Goal: Task Accomplishment & Management: Complete application form

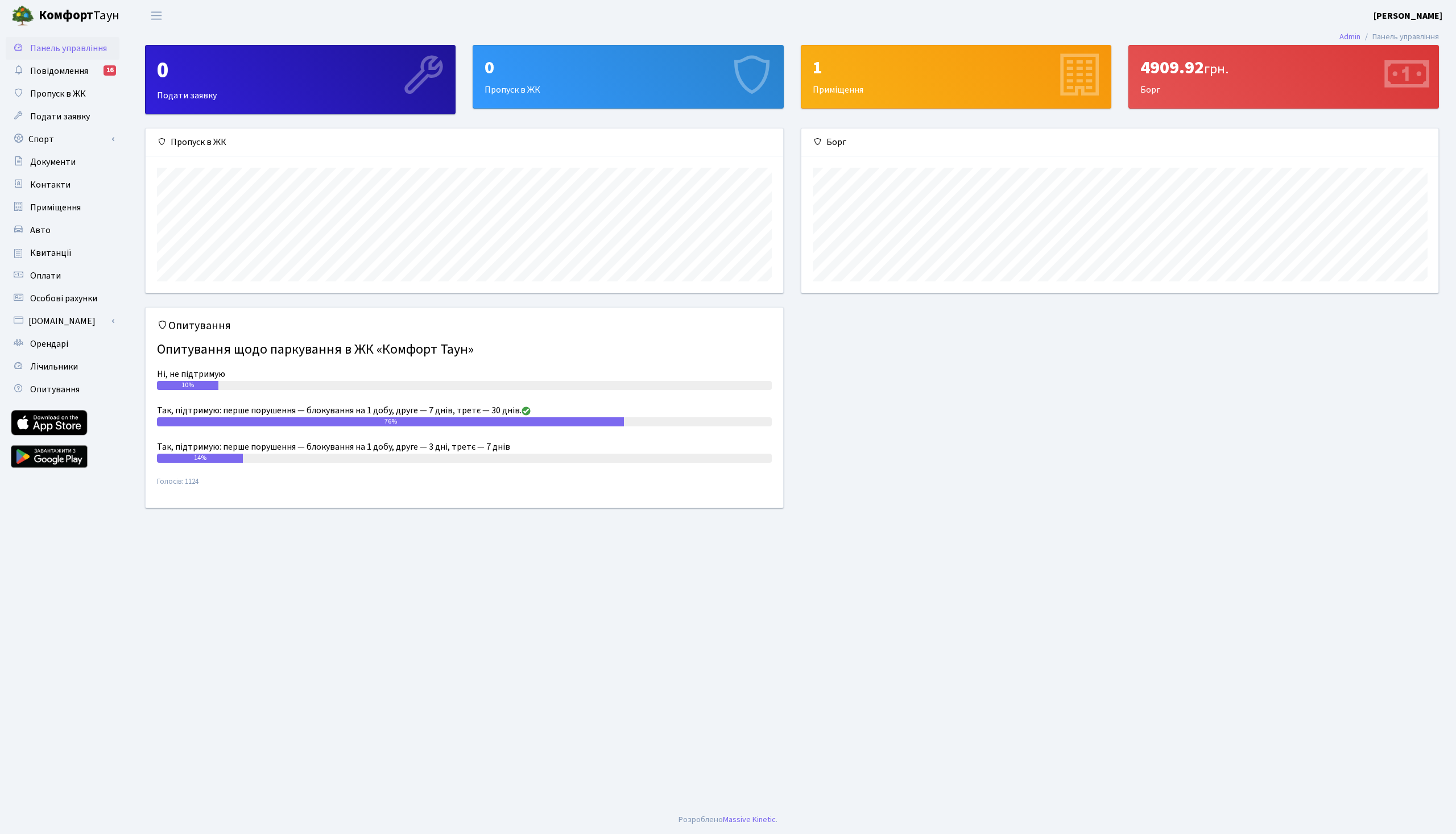
scroll to position [164, 637]
click at [64, 99] on span "Пропуск в ЖК" at bounding box center [58, 94] width 56 height 12
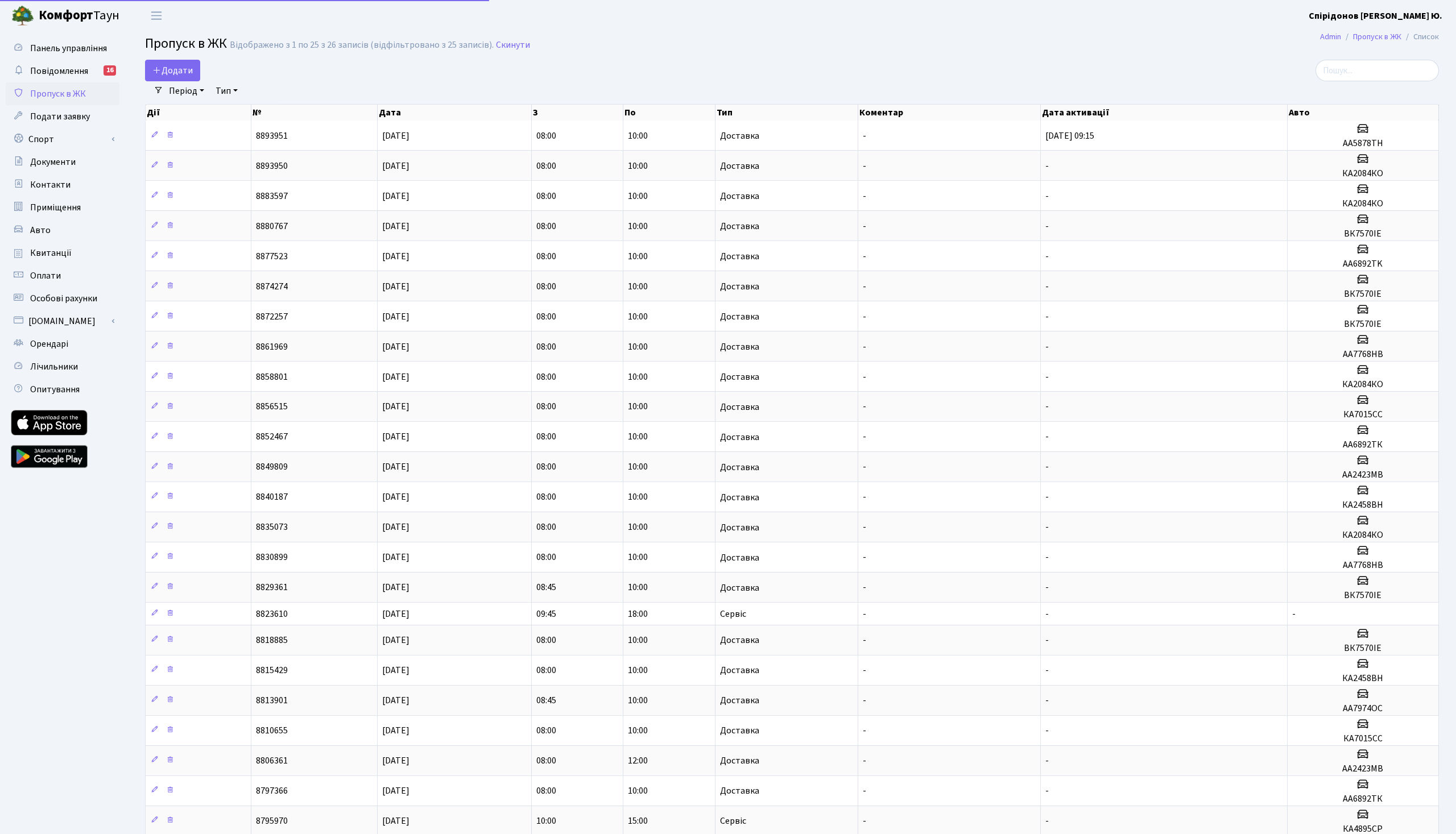
select select "25"
click at [182, 71] on span "Додати" at bounding box center [172, 70] width 40 height 12
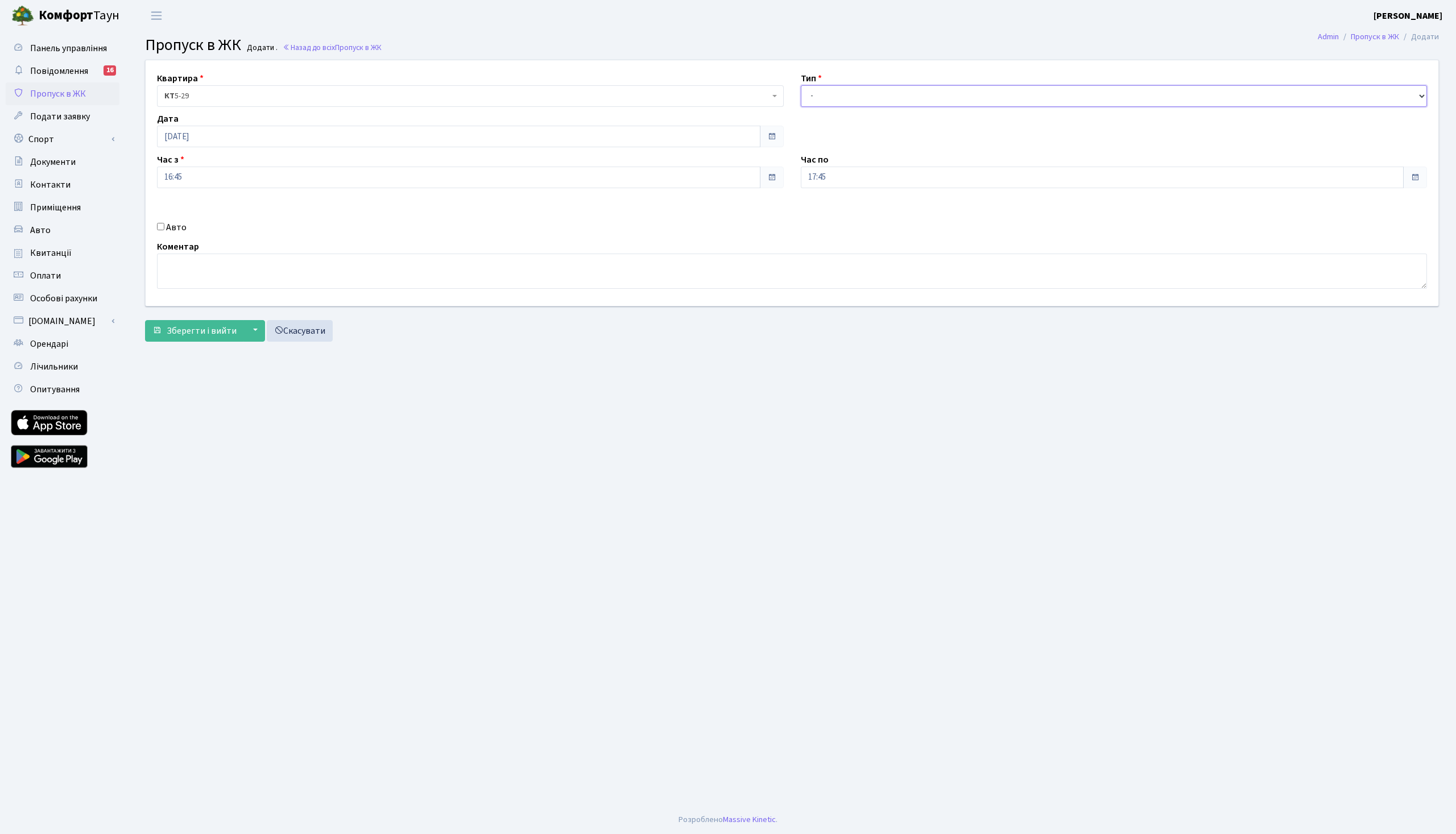
click at [801, 85] on select "- Доставка Таксі Гості Сервіс" at bounding box center [1114, 96] width 627 height 22
select select "1"
click option "Доставка" at bounding box center [0, 0] width 0 height 0
click at [220, 136] on input "19.08.2025" at bounding box center [459, 137] width 603 height 22
click at [205, 244] on td "20" at bounding box center [202, 245] width 17 height 17
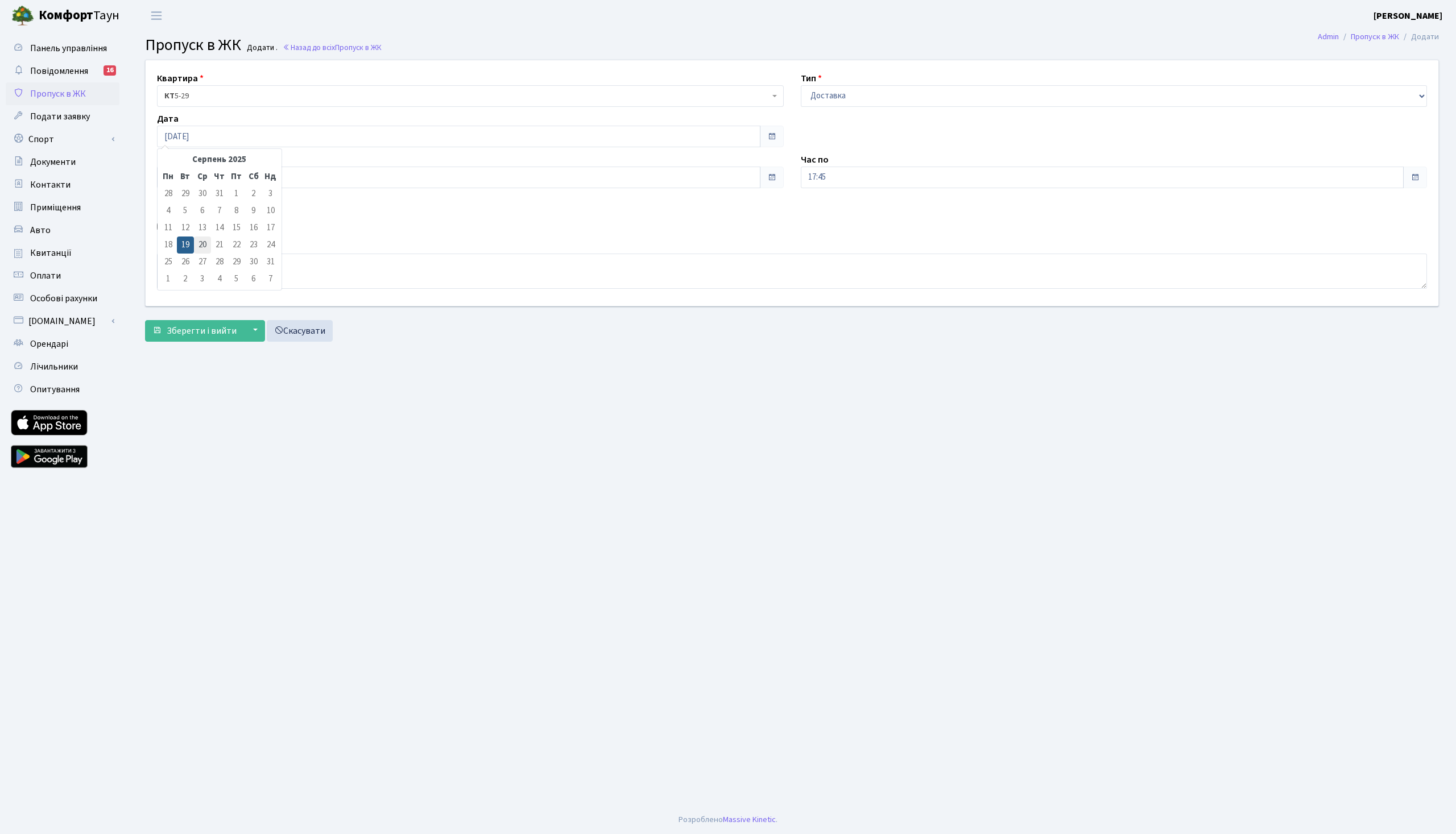
type input "[DATE]"
drag, startPoint x: 290, startPoint y: 179, endPoint x: 88, endPoint y: 168, distance: 202.3
click at [157, 168] on input "16:45" at bounding box center [459, 178] width 603 height 22
type input "08:00"
click at [759, 399] on main "Admin Пропуск в ЖК Додати Пропуск в ЖК Додати . Назад до всіх Пропуск в ЖК Квар…" at bounding box center [792, 418] width 1328 height 775
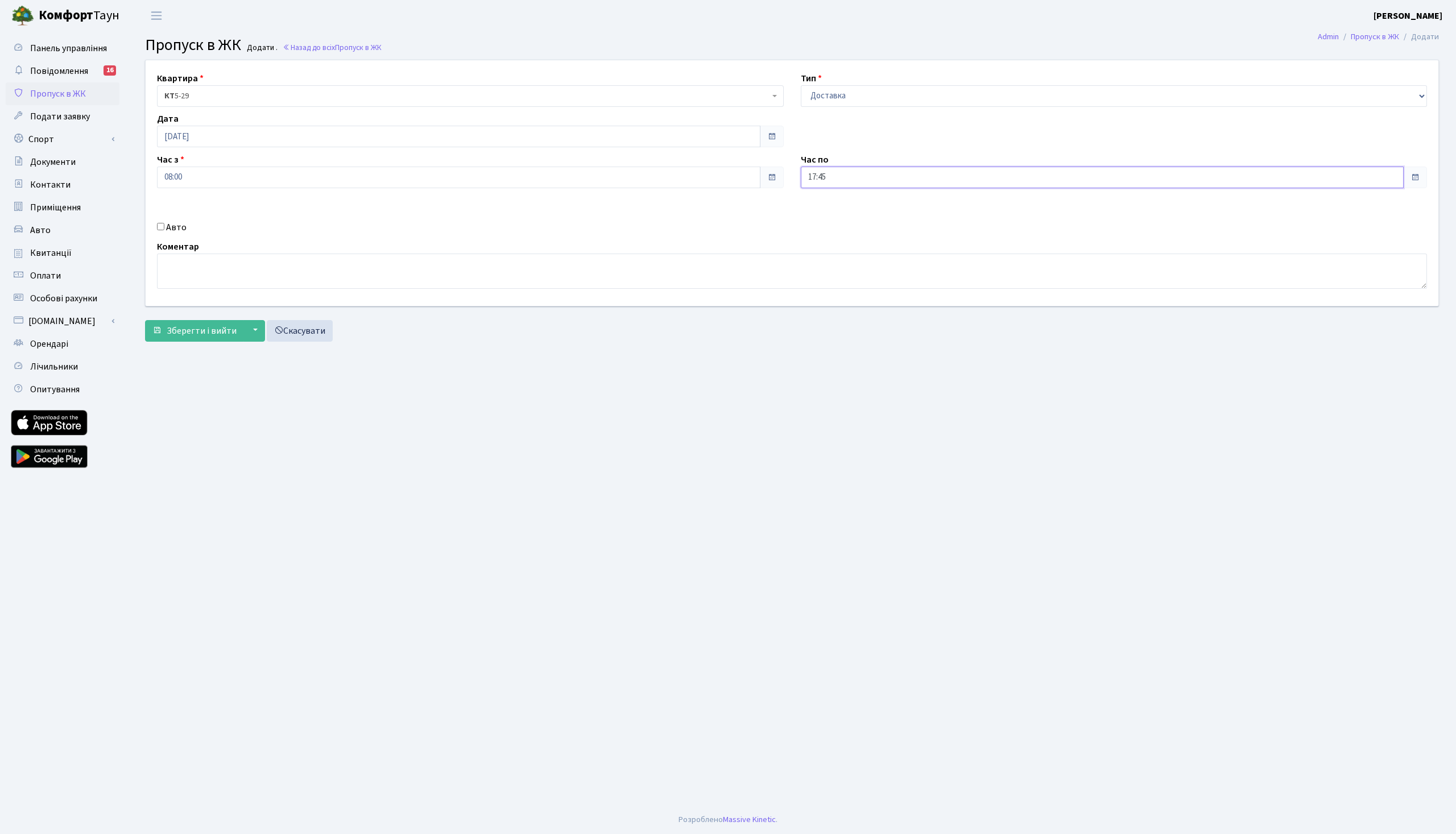
click at [882, 176] on input "17:45" at bounding box center [1102, 178] width 603 height 22
drag, startPoint x: 884, startPoint y: 176, endPoint x: 688, endPoint y: 171, distance: 196.1
click at [801, 167] on input "17:45" at bounding box center [1102, 178] width 603 height 22
type input "09:00"
drag, startPoint x: 706, startPoint y: 373, endPoint x: 706, endPoint y: 366, distance: 7.0
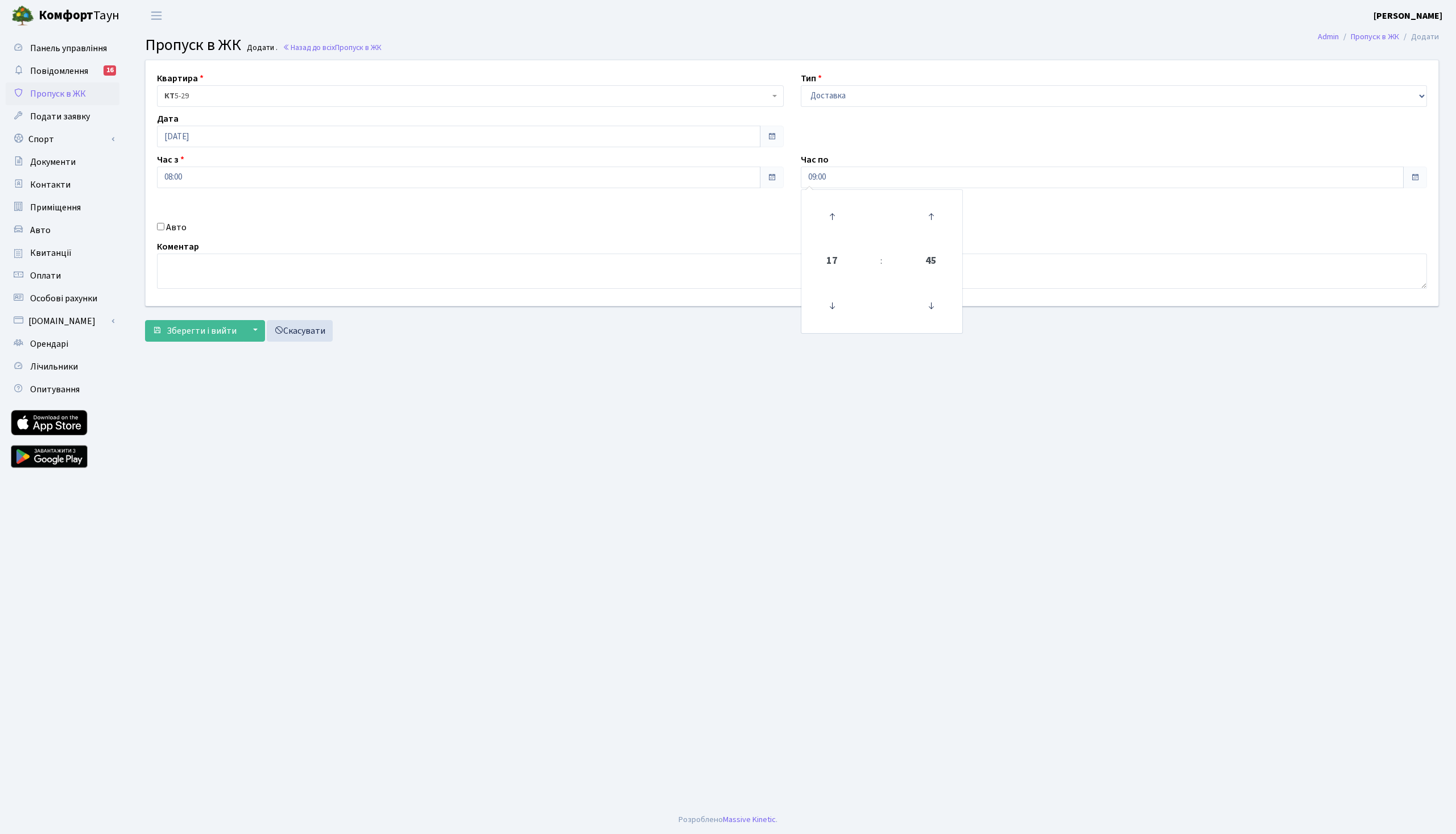
click at [706, 373] on main "Admin Пропуск в ЖК Додати Пропуск в ЖК Додати . Назад до всіх Пропуск в ЖК Квар…" at bounding box center [792, 418] width 1328 height 775
click at [167, 226] on label "Авто" at bounding box center [176, 227] width 20 height 14
click at [165, 226] on input "Авто" at bounding box center [161, 227] width 7 height 7
checkbox input "true"
drag, startPoint x: 848, startPoint y: 169, endPoint x: 750, endPoint y: 166, distance: 98.0
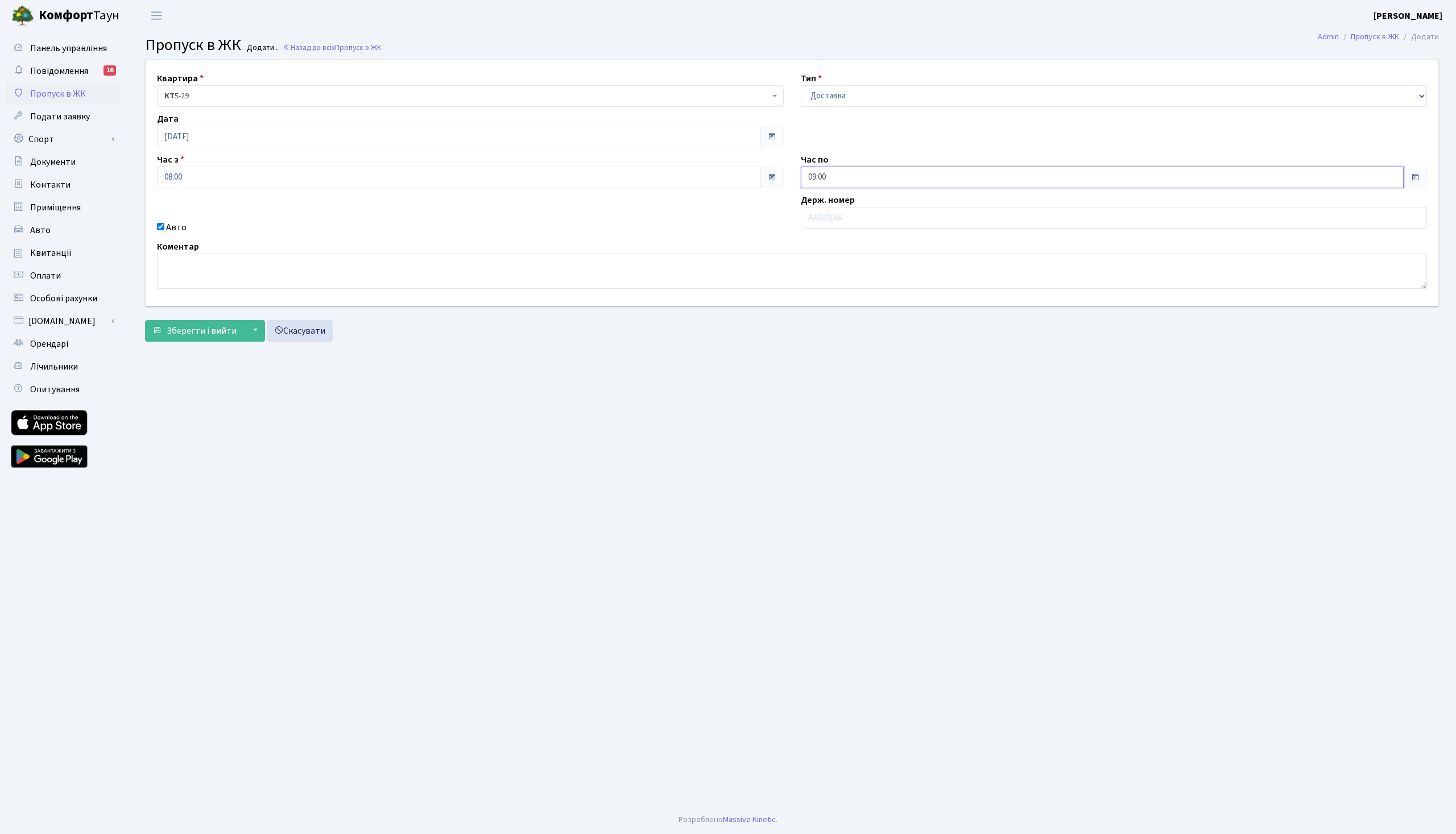
click at [801, 167] on input "09:00" at bounding box center [1102, 178] width 603 height 22
type input "0"
type input "10:00"
click at [723, 556] on main "Admin Пропуск в ЖК Додати Пропуск в ЖК Додати . Назад до всіх Пропуск в ЖК Квар…" at bounding box center [792, 418] width 1328 height 775
click at [853, 217] on input "text" at bounding box center [1114, 218] width 627 height 22
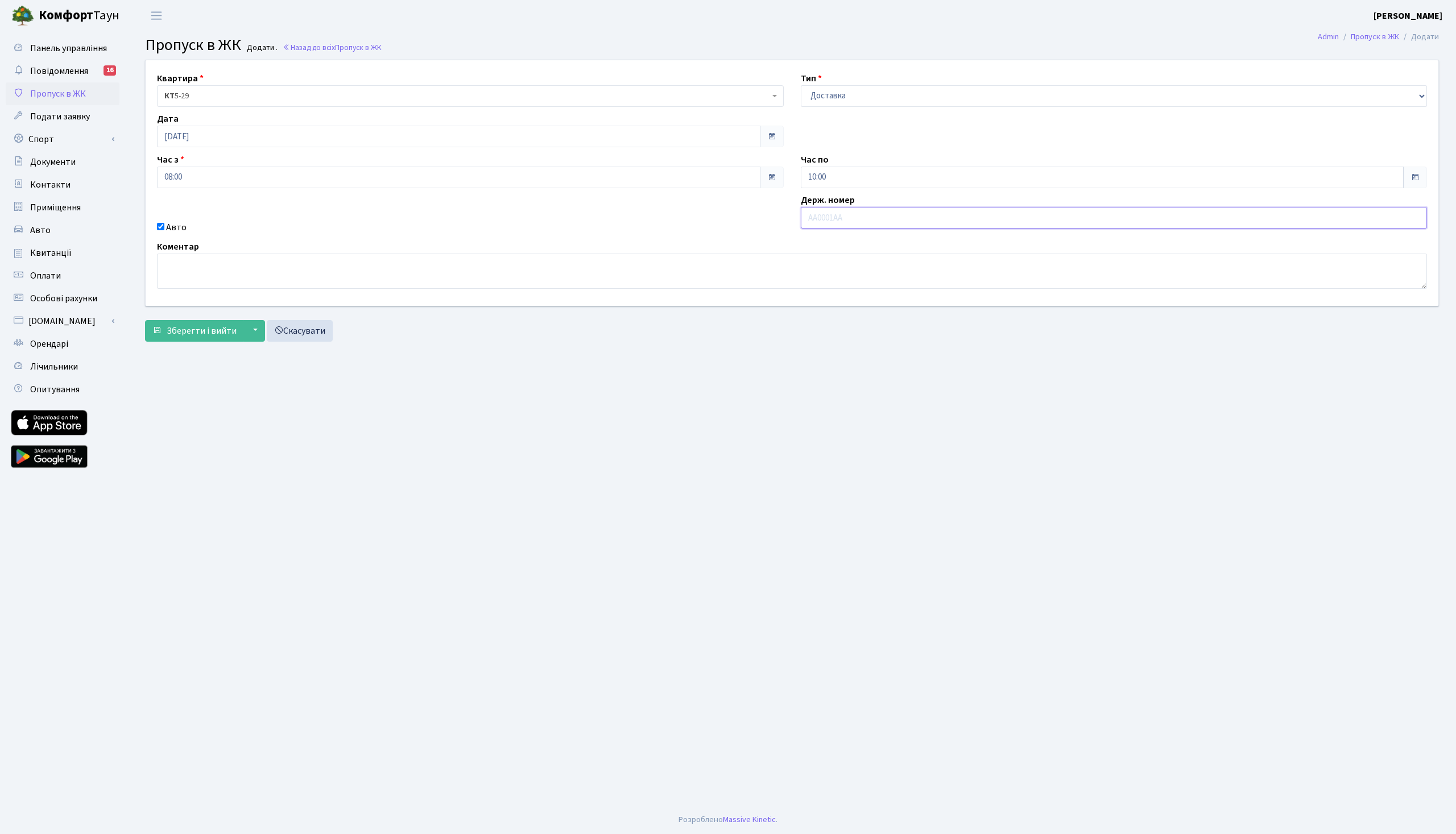
paste input "АА7974ОС"
type input "АА7974ОС"
click at [739, 397] on main "Admin Пропуск в ЖК Додати Пропуск в ЖК Додати . Назад до всіх Пропуск в ЖК Квар…" at bounding box center [792, 418] width 1328 height 775
drag, startPoint x: 206, startPoint y: 324, endPoint x: 214, endPoint y: 317, distance: 10.6
click at [206, 320] on button "Зберегти і вийти" at bounding box center [194, 331] width 99 height 22
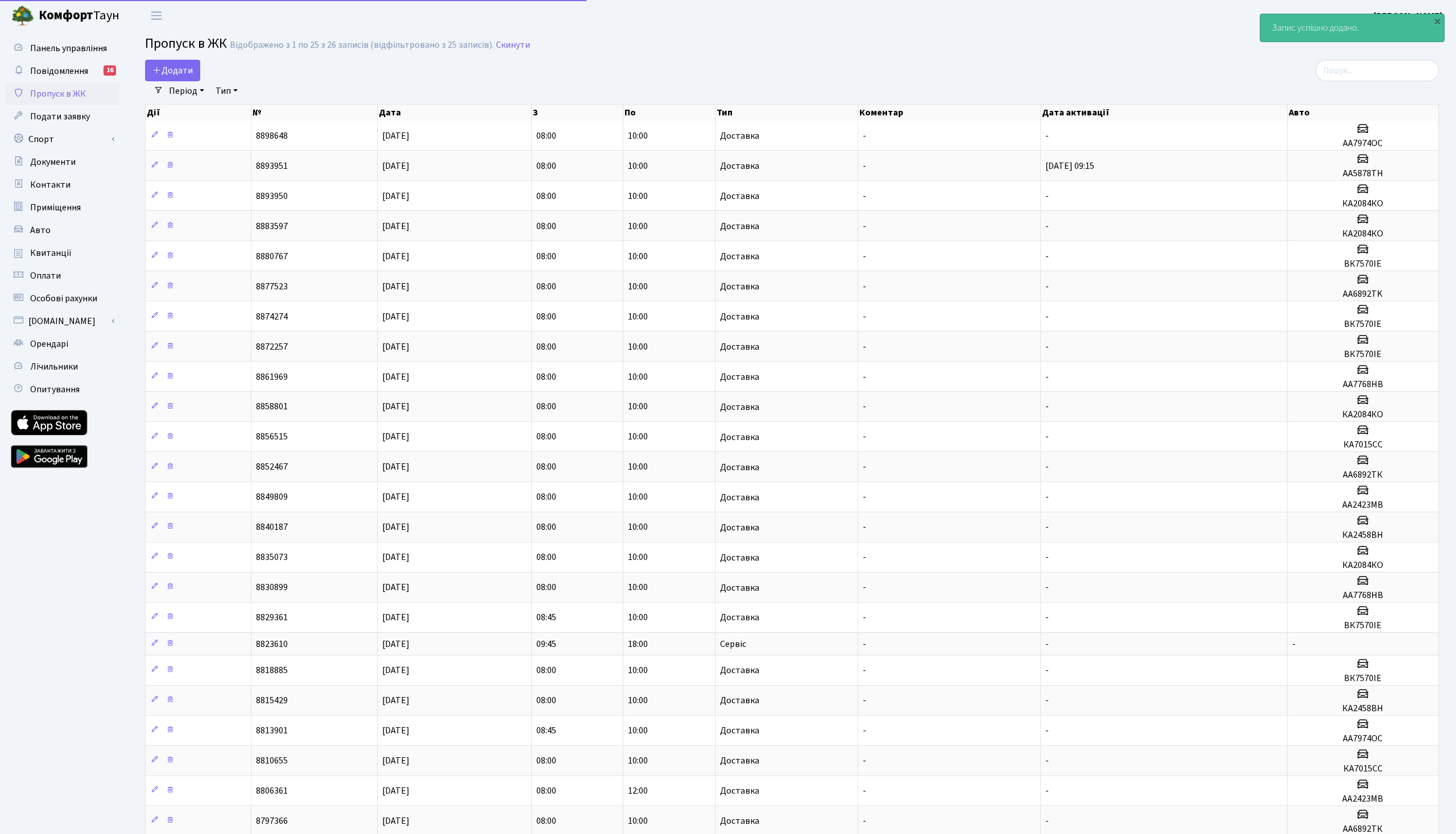
select select "25"
